Goal: Task Accomplishment & Management: Complete application form

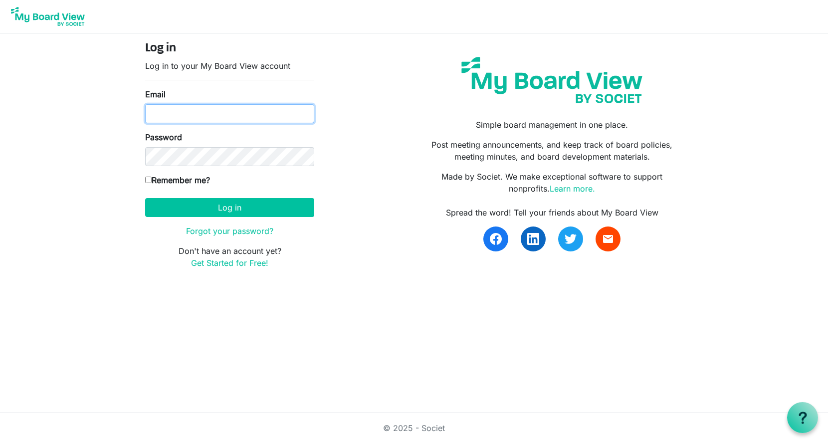
type input "georgia@arc-ad.org"
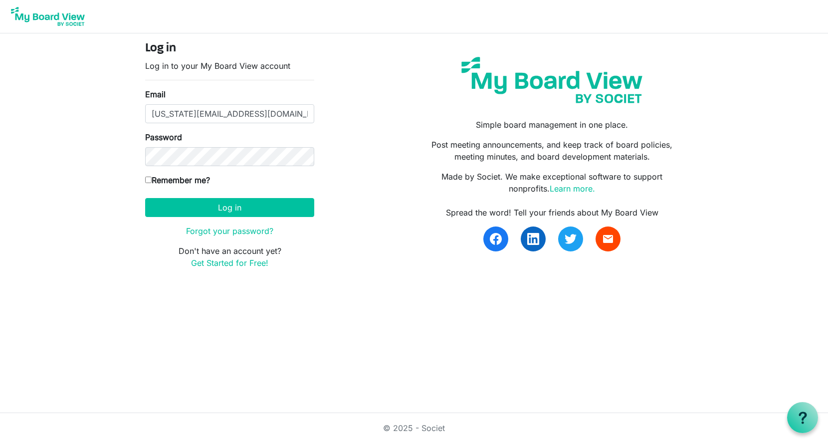
click at [147, 181] on input "Remember me?" at bounding box center [148, 180] width 6 height 6
checkbox input "true"
click at [217, 211] on button "Log in" at bounding box center [229, 207] width 169 height 19
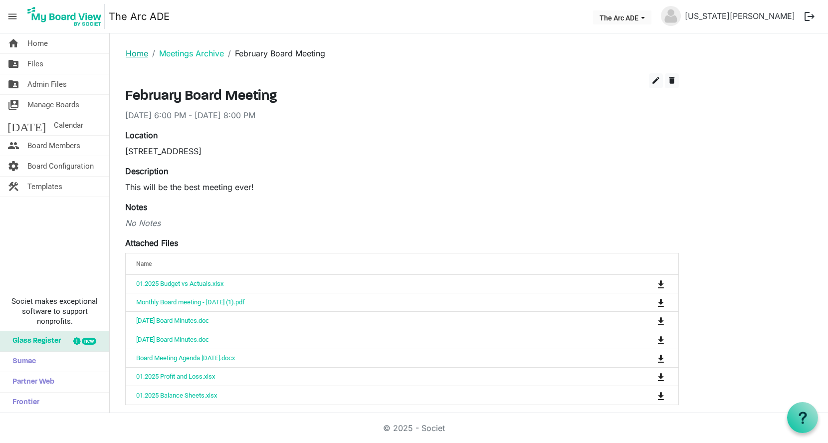
click at [140, 52] on link "Home" at bounding box center [137, 53] width 22 height 10
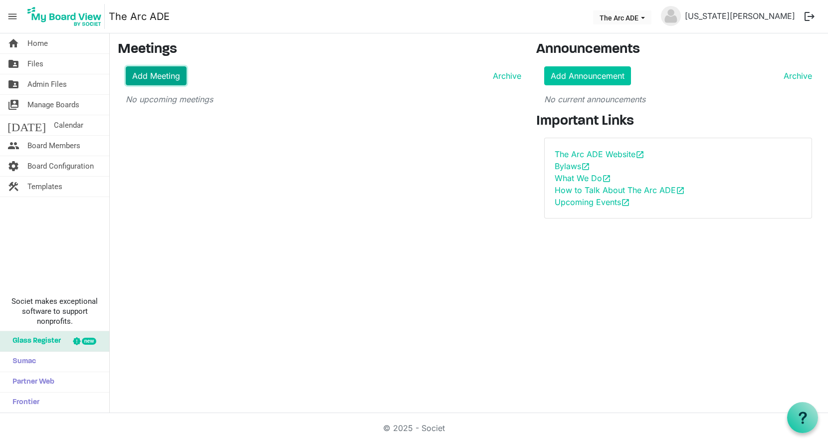
click at [148, 79] on link "Add Meeting" at bounding box center [156, 75] width 61 height 19
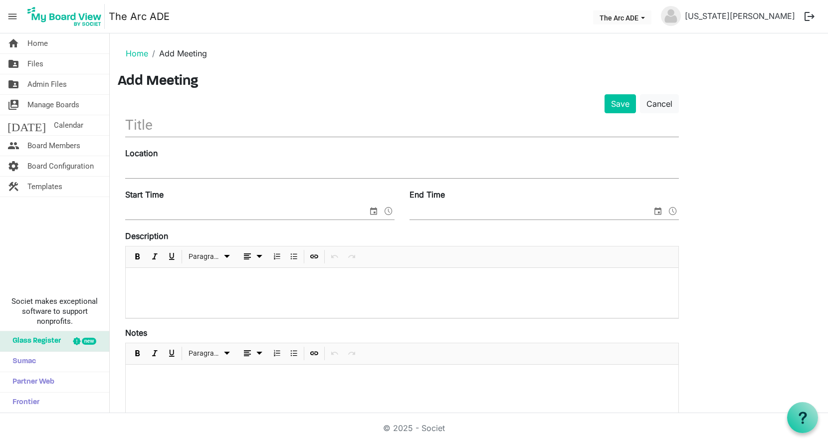
click at [144, 127] on input "text" at bounding box center [402, 124] width 554 height 23
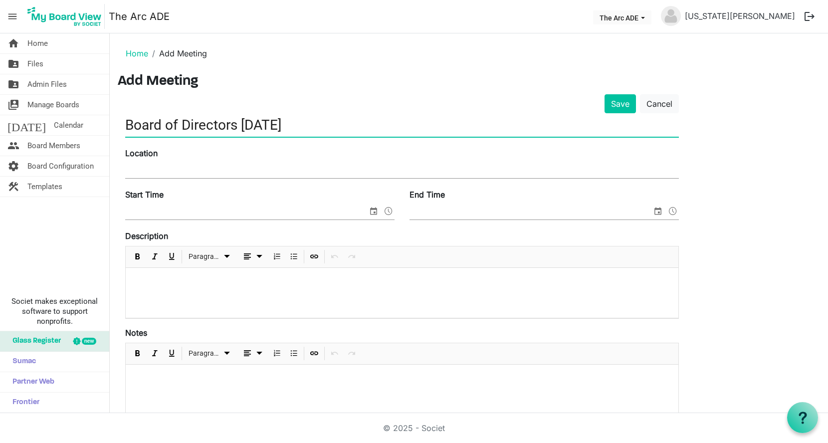
type input "Board of Directors October 2025"
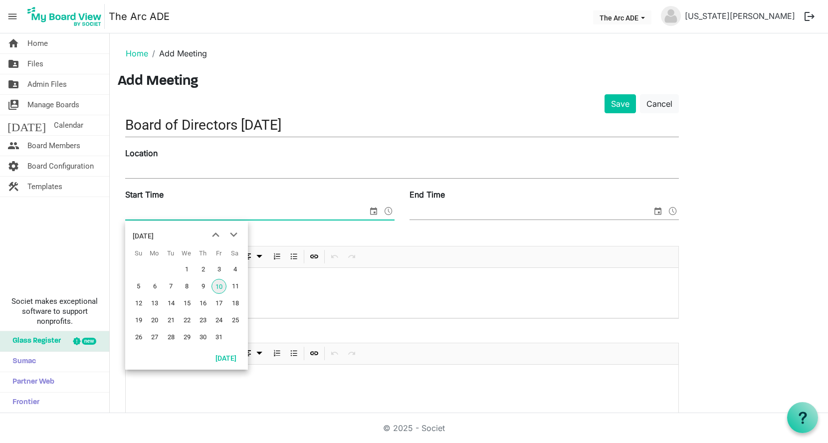
click at [374, 213] on span "select" at bounding box center [374, 211] width 12 height 13
click at [190, 310] on span "15" at bounding box center [187, 303] width 15 height 15
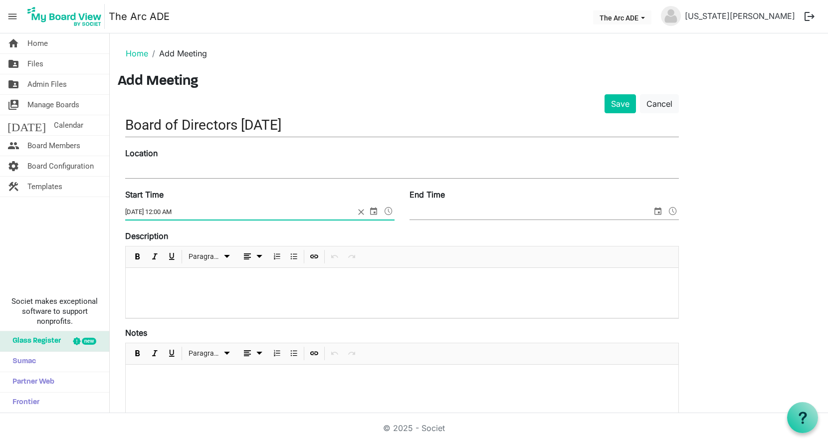
click at [392, 212] on span at bounding box center [389, 211] width 12 height 13
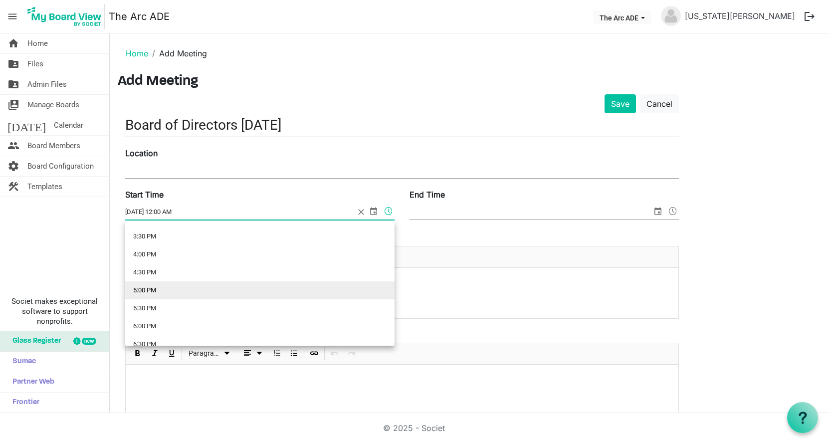
scroll to position [610, 0]
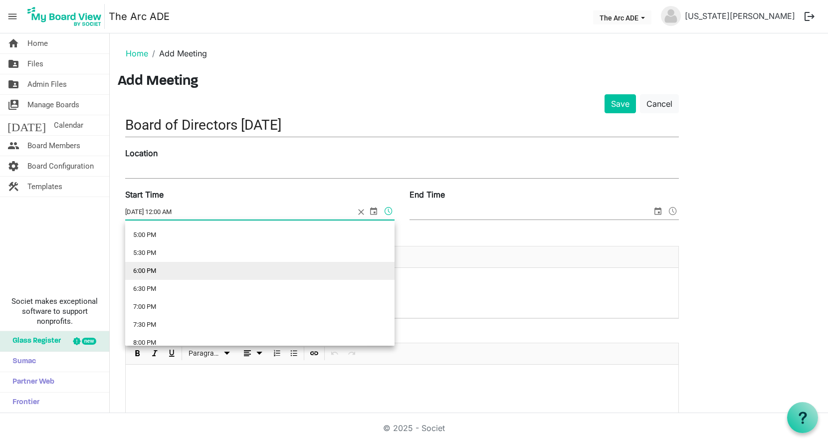
click at [168, 271] on li "6:00 PM" at bounding box center [259, 271] width 269 height 18
type input "10/15/2025 6:00 PM"
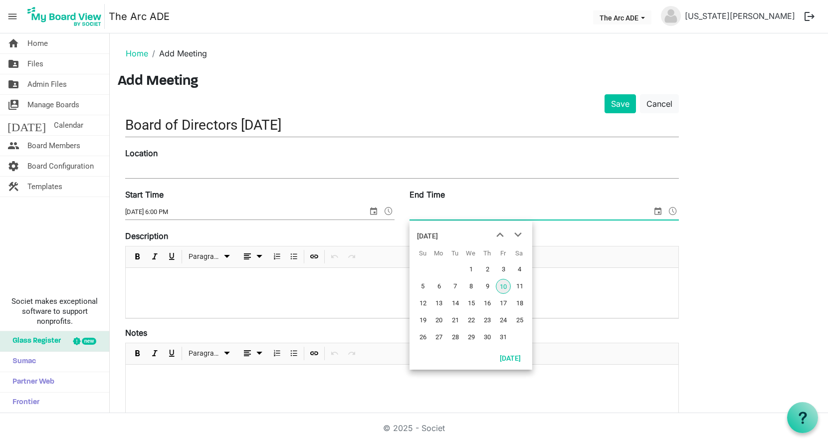
click at [658, 212] on span "select" at bounding box center [658, 211] width 12 height 13
click at [469, 303] on span "15" at bounding box center [471, 303] width 15 height 15
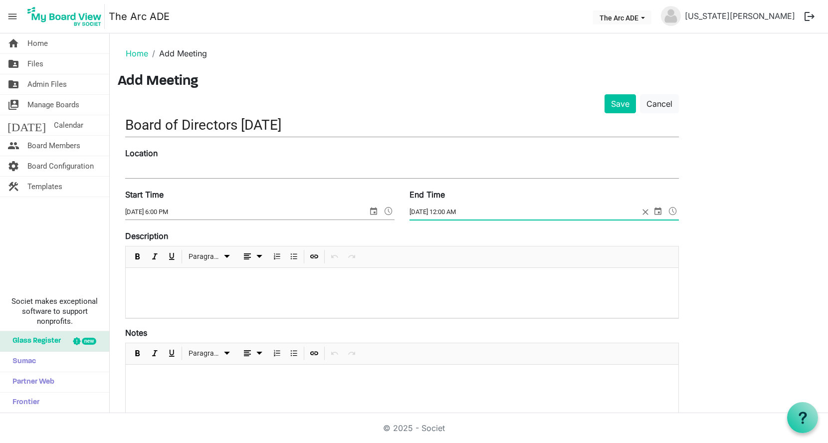
click at [673, 209] on span at bounding box center [673, 211] width 12 height 13
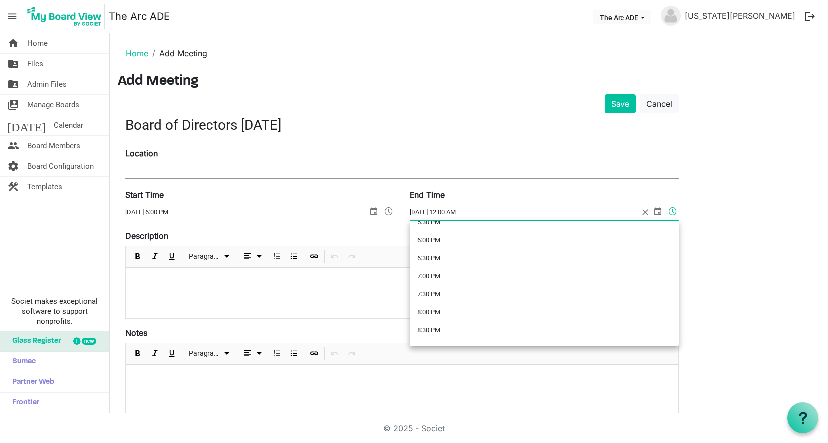
scroll to position [665, 0]
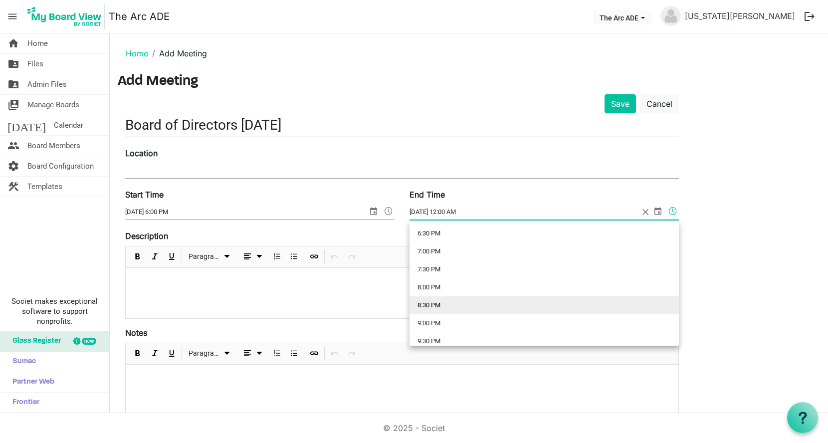
click at [447, 302] on li "8:30 PM" at bounding box center [544, 305] width 269 height 18
type input "10/15/2025 8:30 PM"
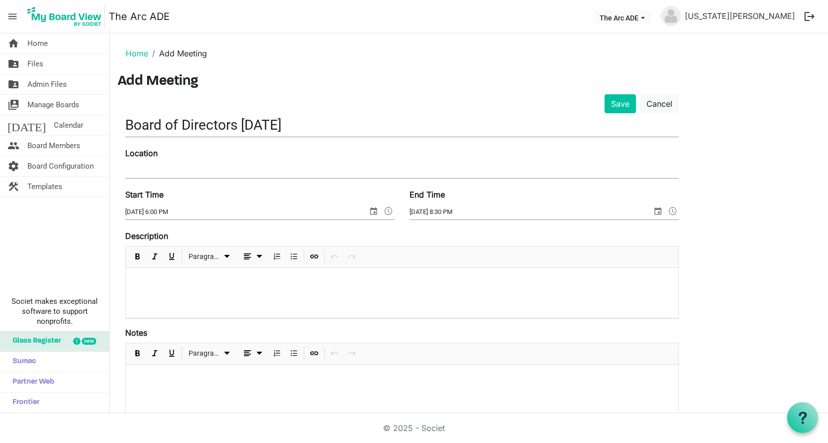
click at [177, 283] on p at bounding box center [402, 281] width 537 height 10
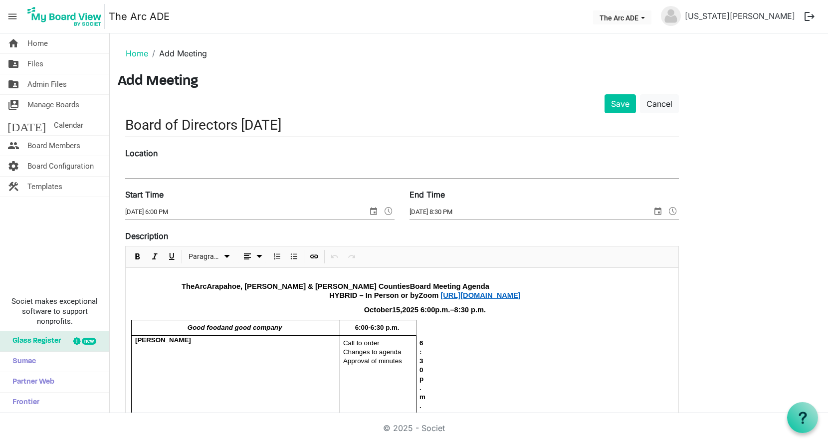
drag, startPoint x: 414, startPoint y: 330, endPoint x: 421, endPoint y: 330, distance: 6.5
click at [420, 339] on span "6:3" at bounding box center [421, 351] width 3 height 25
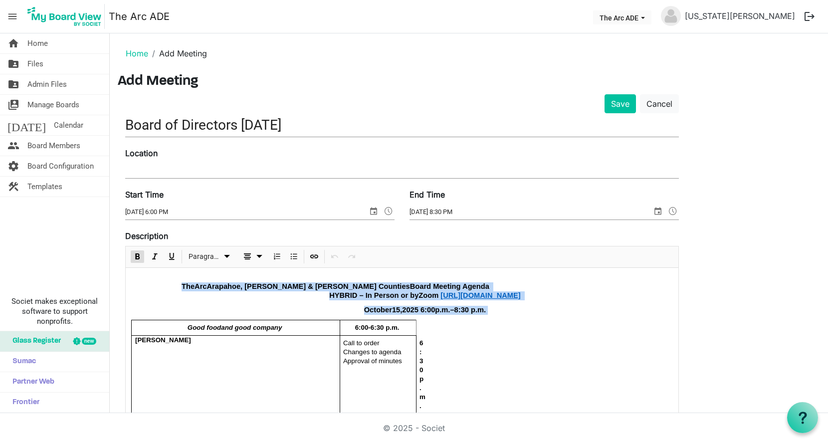
scroll to position [2, 0]
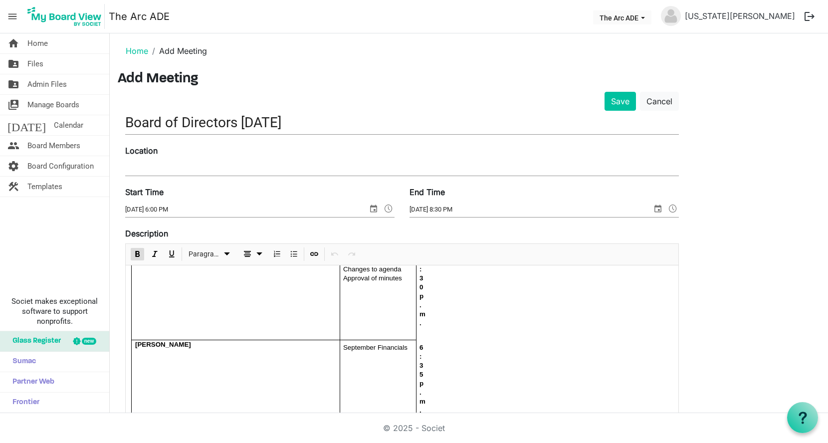
drag, startPoint x: 175, startPoint y: 285, endPoint x: 503, endPoint y: 424, distance: 355.9
click at [503, 413] on body "menu The Arc ADE The Arc ADE Georgia Edson logout home Home folder_shared Files…" at bounding box center [414, 206] width 828 height 413
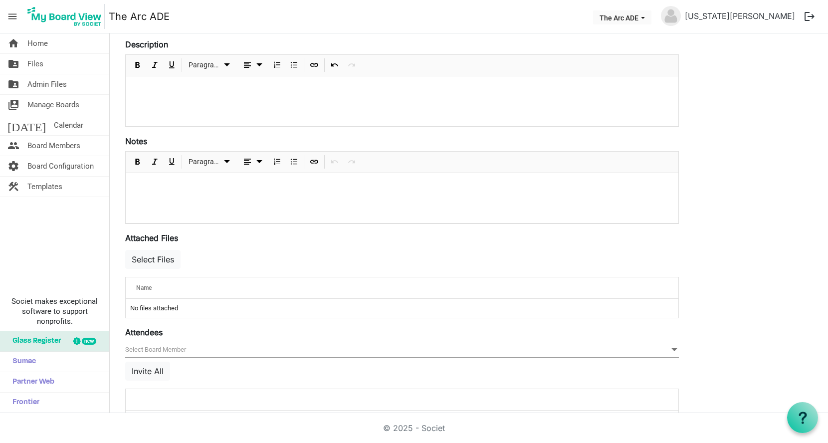
scroll to position [25, 0]
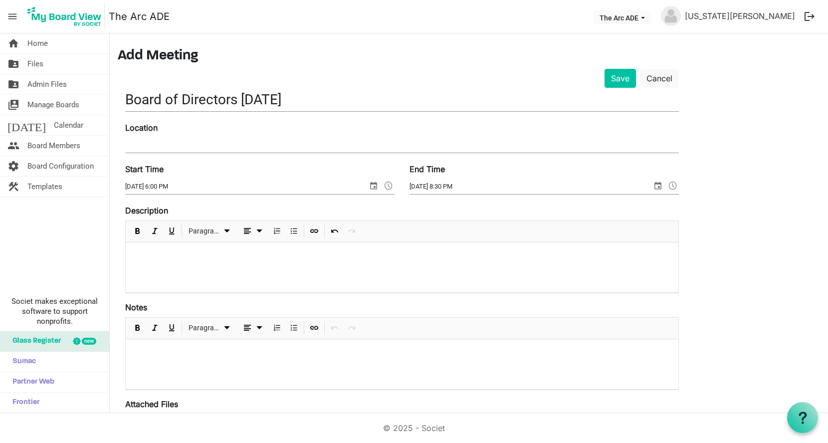
click at [152, 260] on div at bounding box center [402, 261] width 537 height 9
click at [230, 231] on span "Paragraph dropdownbutton" at bounding box center [227, 231] width 12 height 12
click at [259, 228] on span "dropdownbutton" at bounding box center [259, 231] width 12 height 12
click at [168, 257] on div at bounding box center [402, 261] width 537 height 9
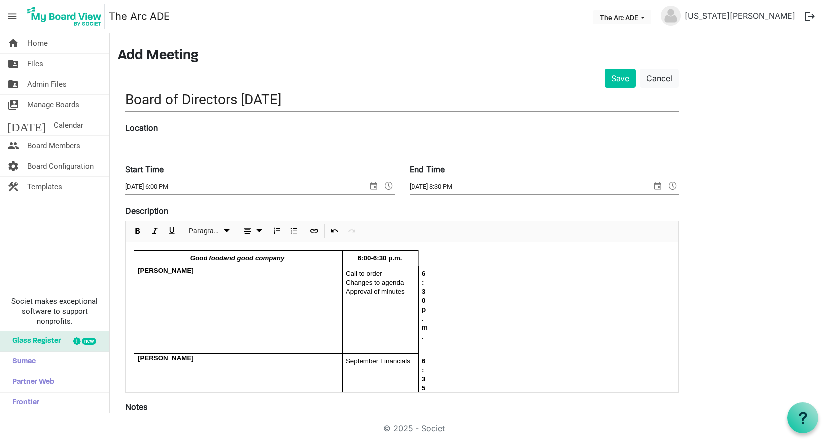
click at [420, 298] on div "6:3 0 p.m." at bounding box center [422, 309] width 6 height 87
click at [495, 318] on span "dropdownbutton" at bounding box center [497, 319] width 12 height 12
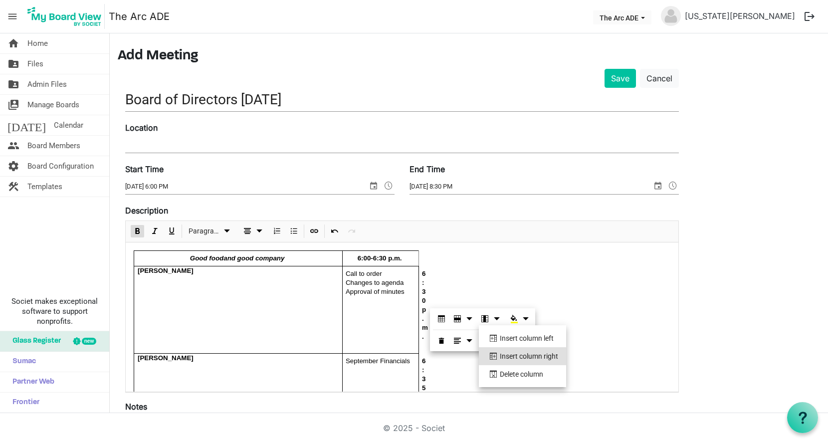
click at [507, 354] on li "Insert column right" at bounding box center [522, 356] width 87 height 18
click at [509, 354] on li "Insert column right" at bounding box center [522, 356] width 87 height 18
click at [548, 353] on li "Insert column right" at bounding box center [522, 356] width 87 height 18
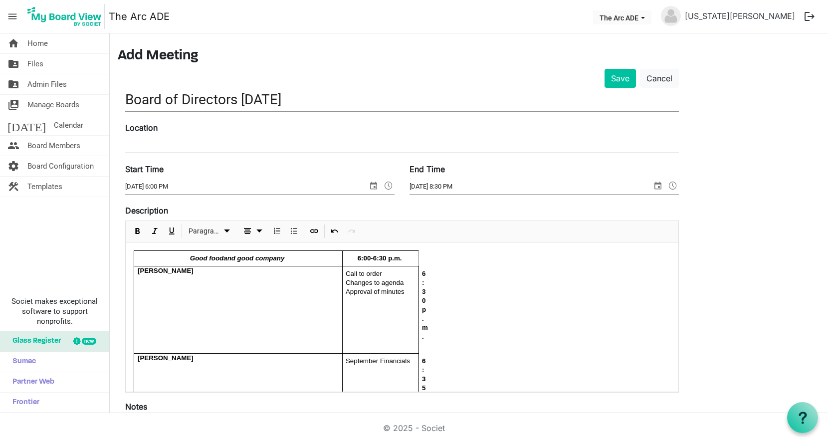
drag, startPoint x: 420, startPoint y: 254, endPoint x: 445, endPoint y: 255, distance: 25.0
drag, startPoint x: 435, startPoint y: 258, endPoint x: 449, endPoint y: 263, distance: 15.1
